Goal: Task Accomplishment & Management: Complete application form

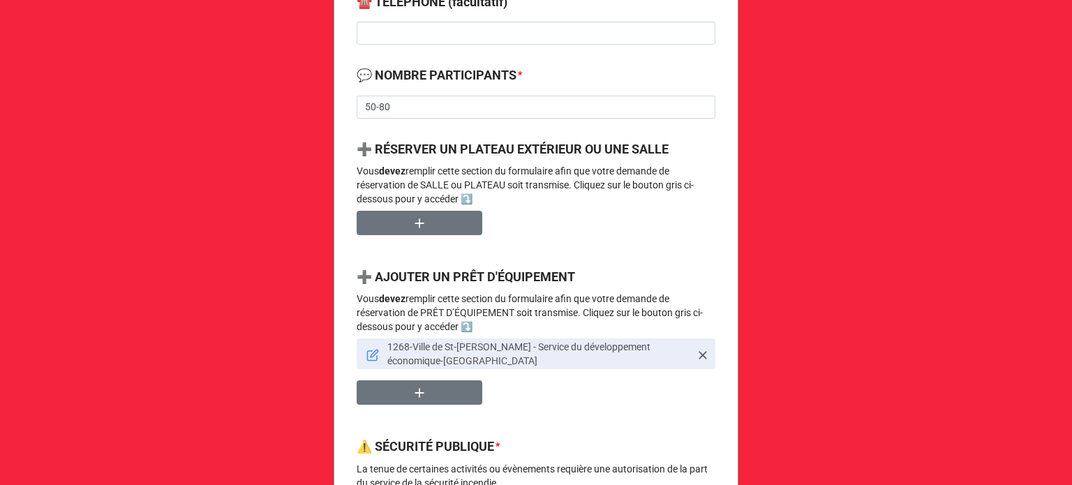
scroll to position [698, 0]
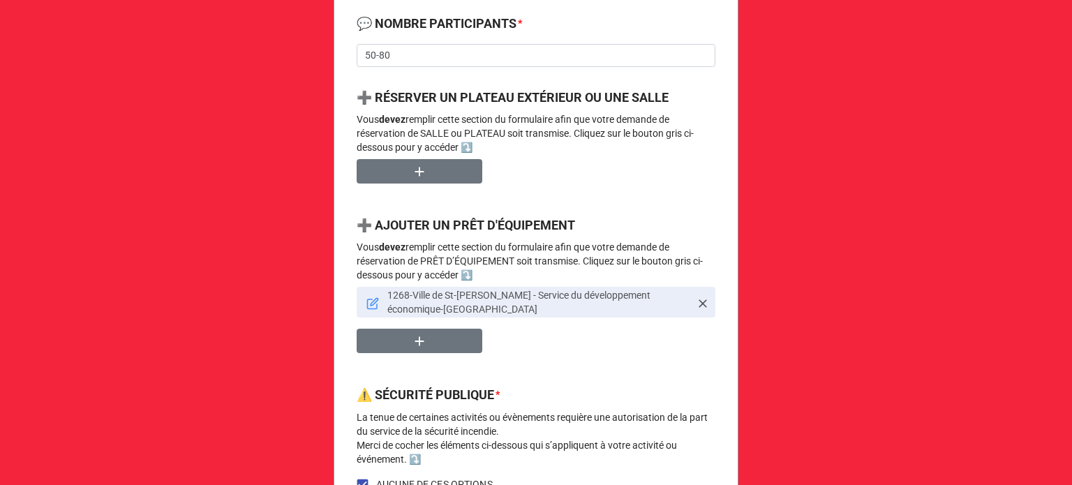
click at [371, 300] on icon at bounding box center [373, 303] width 13 height 13
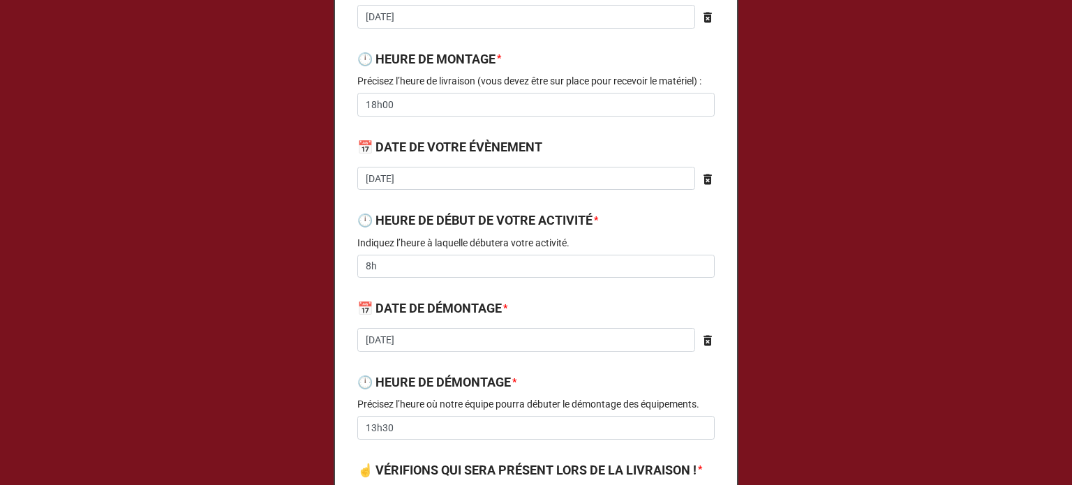
type textarea "x"
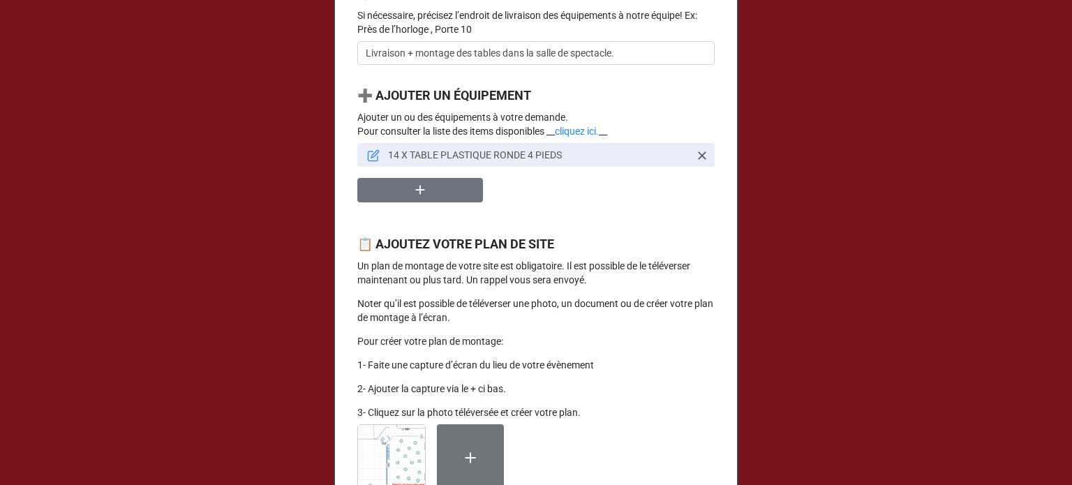
scroll to position [1047, 0]
click at [369, 161] on icon at bounding box center [373, 155] width 13 height 13
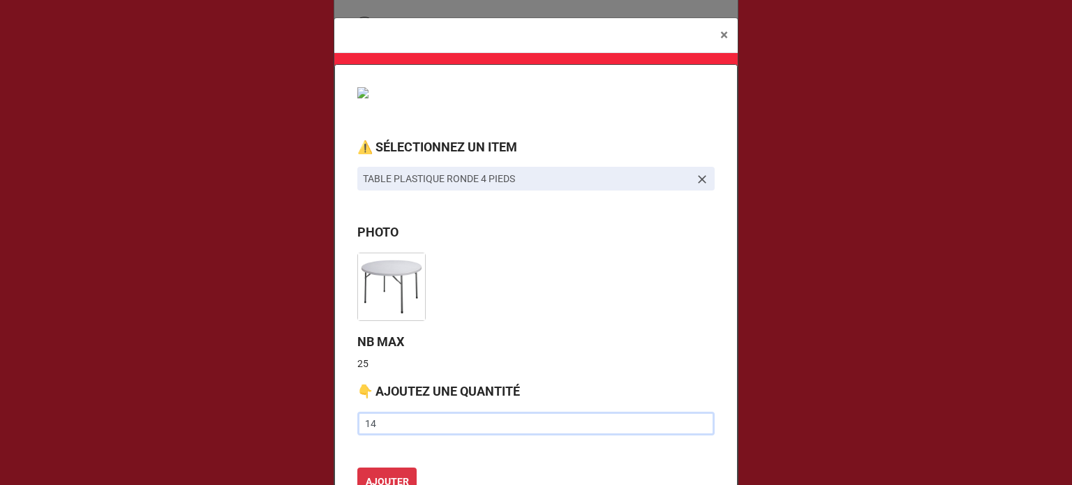
click at [379, 425] on input "14" at bounding box center [535, 424] width 357 height 24
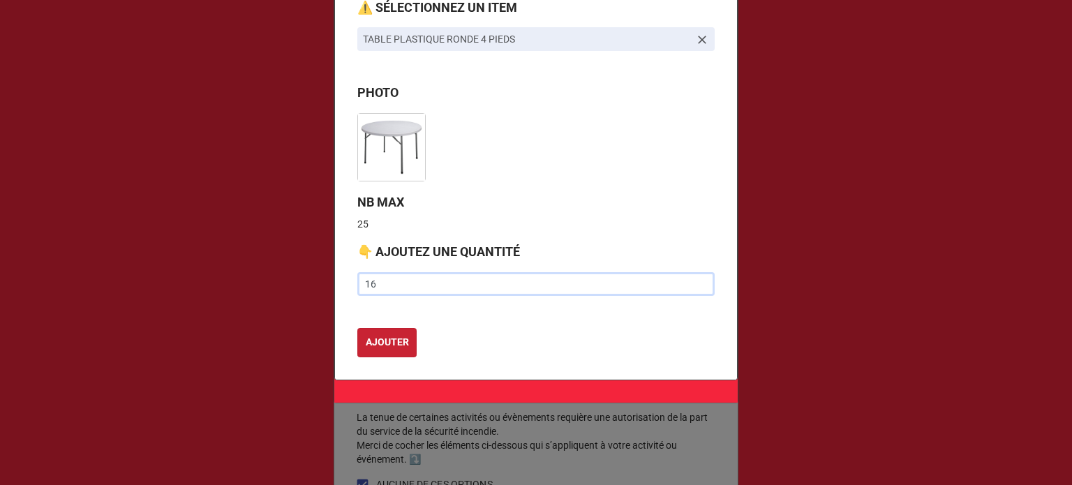
type input "16"
click at [381, 351] on button "AJOUTER" at bounding box center [386, 342] width 59 height 29
type textarea "x"
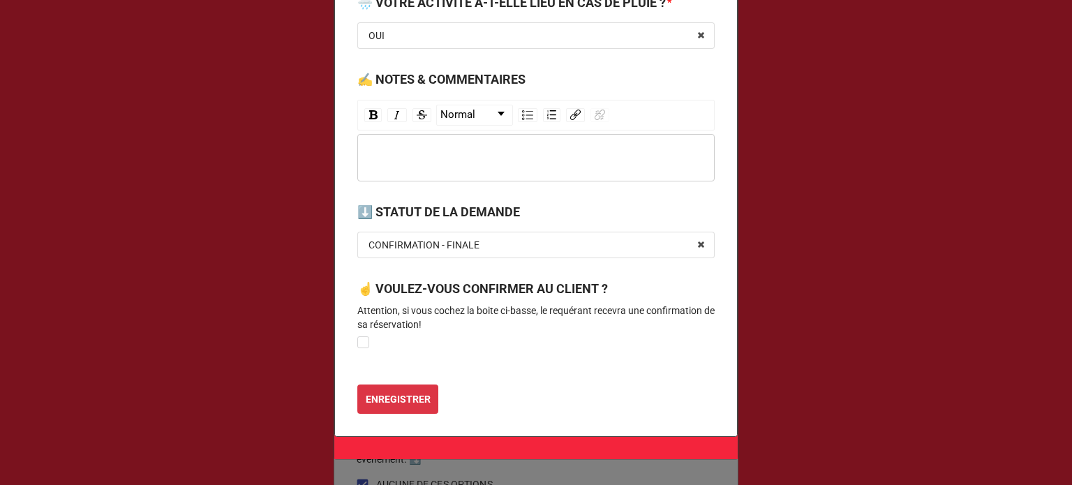
scroll to position [2025, 0]
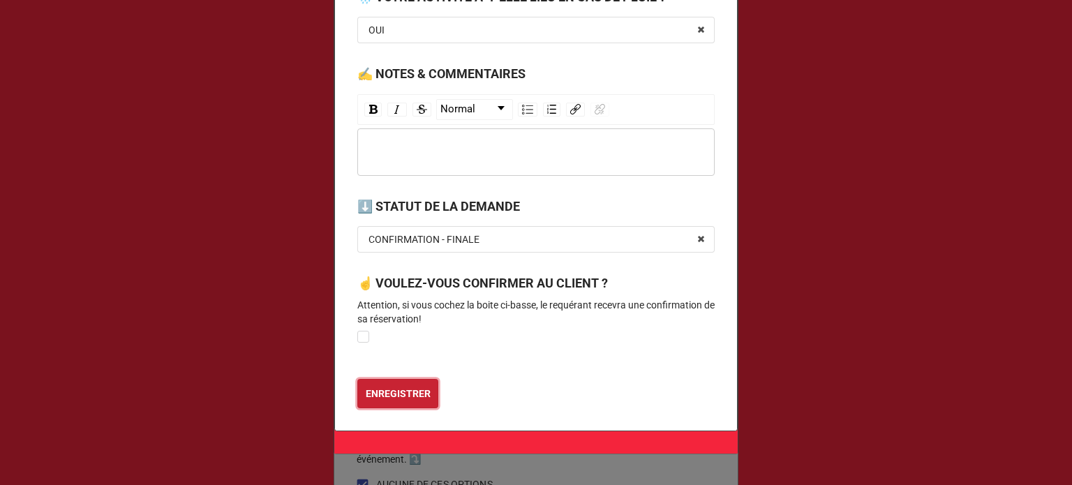
click at [404, 401] on b "ENREGISTRER" at bounding box center [398, 394] width 65 height 15
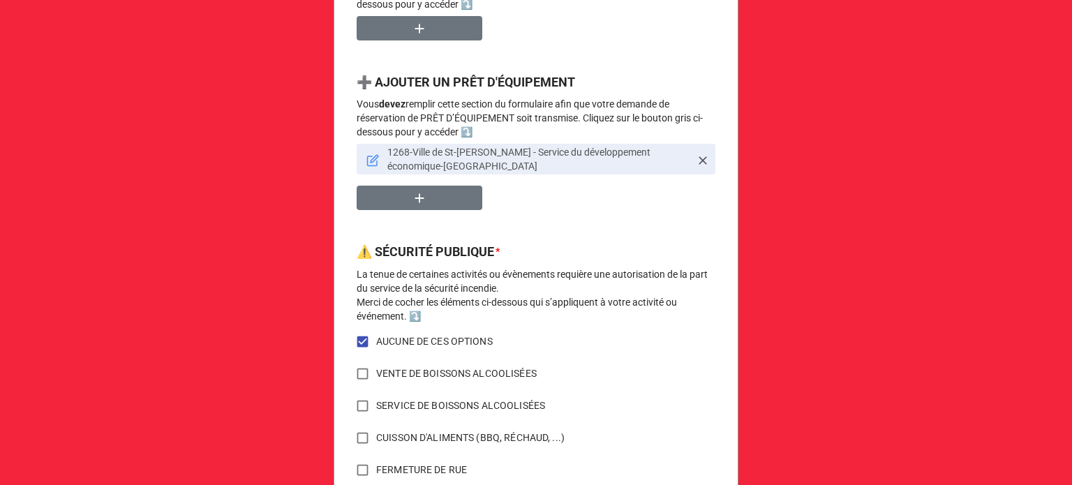
scroll to position [1144, 0]
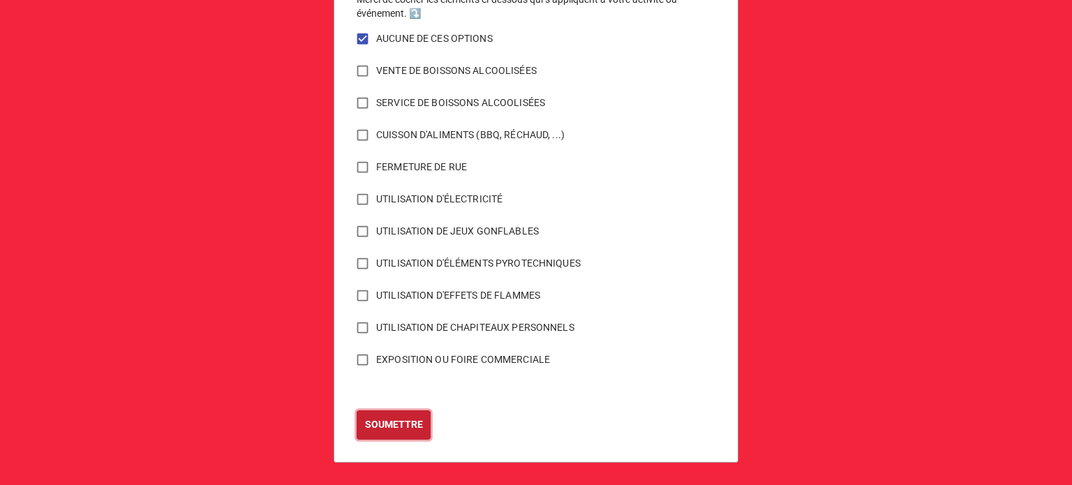
click at [385, 430] on b "SOUMETTRE" at bounding box center [394, 425] width 58 height 15
